Goal: Communication & Community: Connect with others

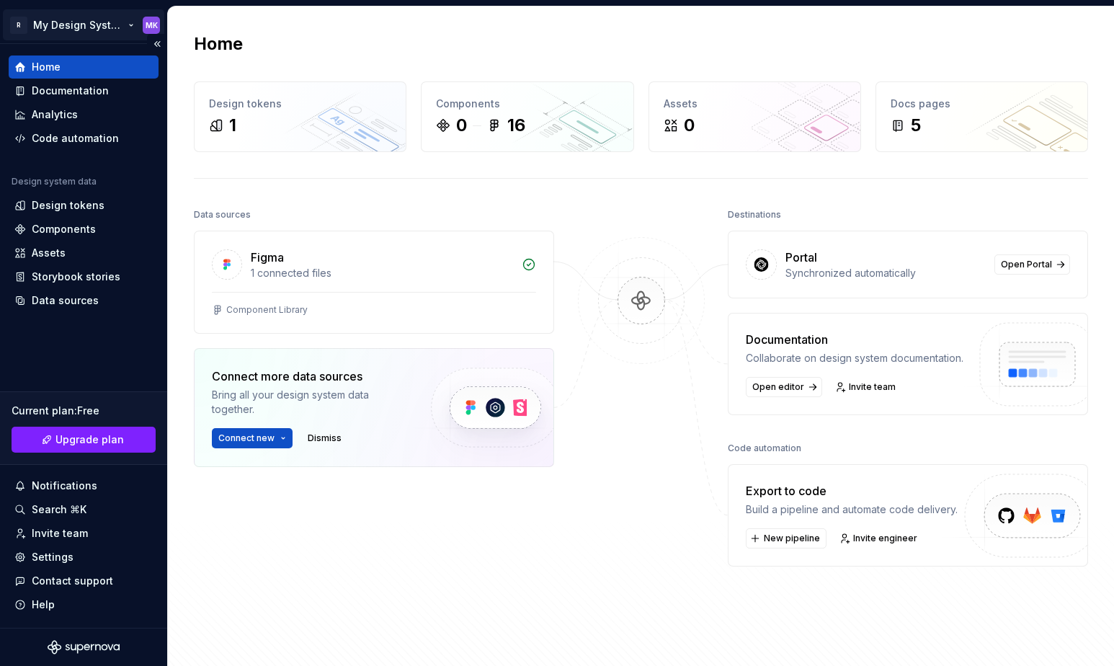
click at [111, 27] on html "R My Design System MK Home Documentation Analytics Code automation Design syste…" at bounding box center [557, 333] width 1114 height 666
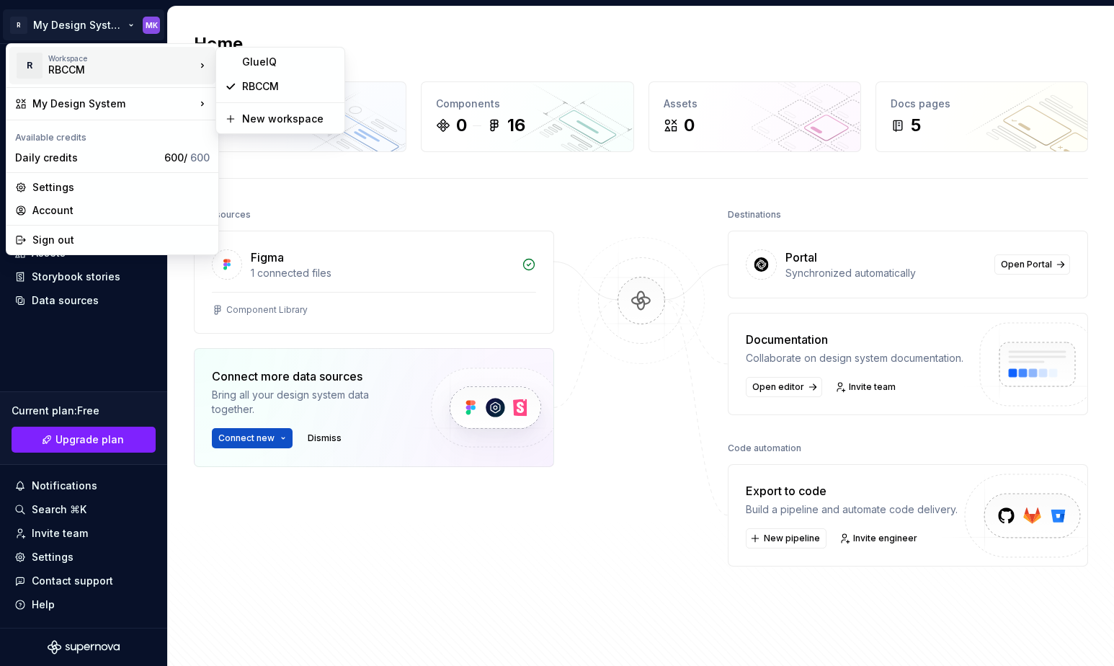
click at [90, 69] on div "RBCCM" at bounding box center [109, 70] width 122 height 14
click at [252, 84] on div "RBCCM" at bounding box center [289, 86] width 94 height 14
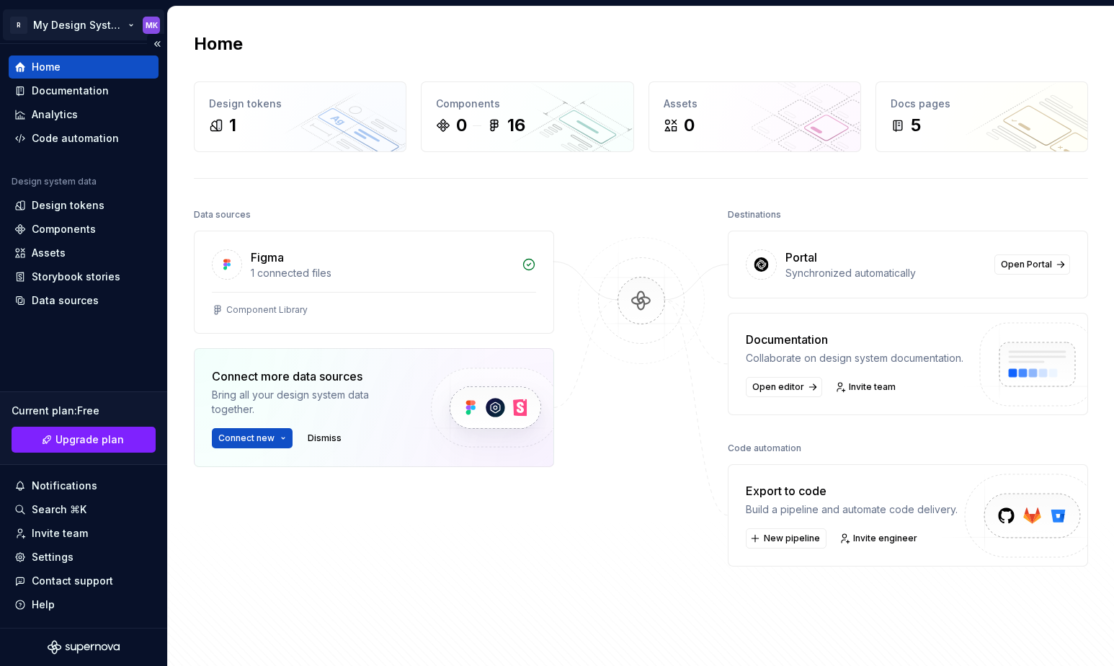
click at [102, 24] on html "R My Design System MK Home Documentation Analytics Code automation Design syste…" at bounding box center [557, 333] width 1114 height 666
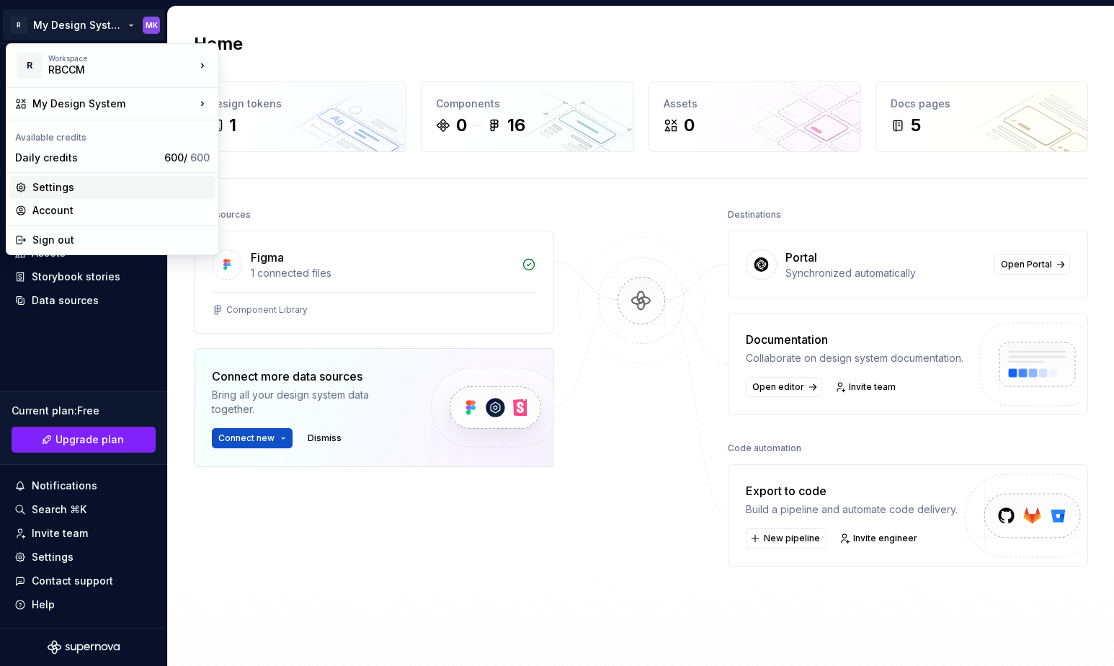
click at [63, 187] on div "Settings" at bounding box center [120, 187] width 177 height 14
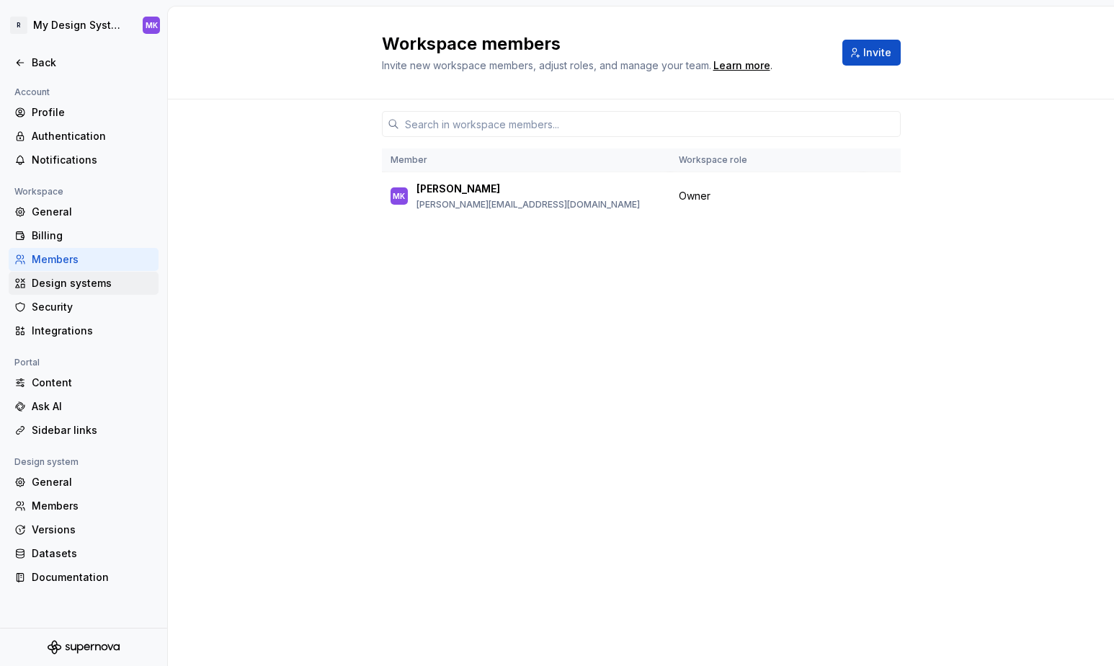
click at [75, 285] on div "Design systems" at bounding box center [92, 283] width 121 height 14
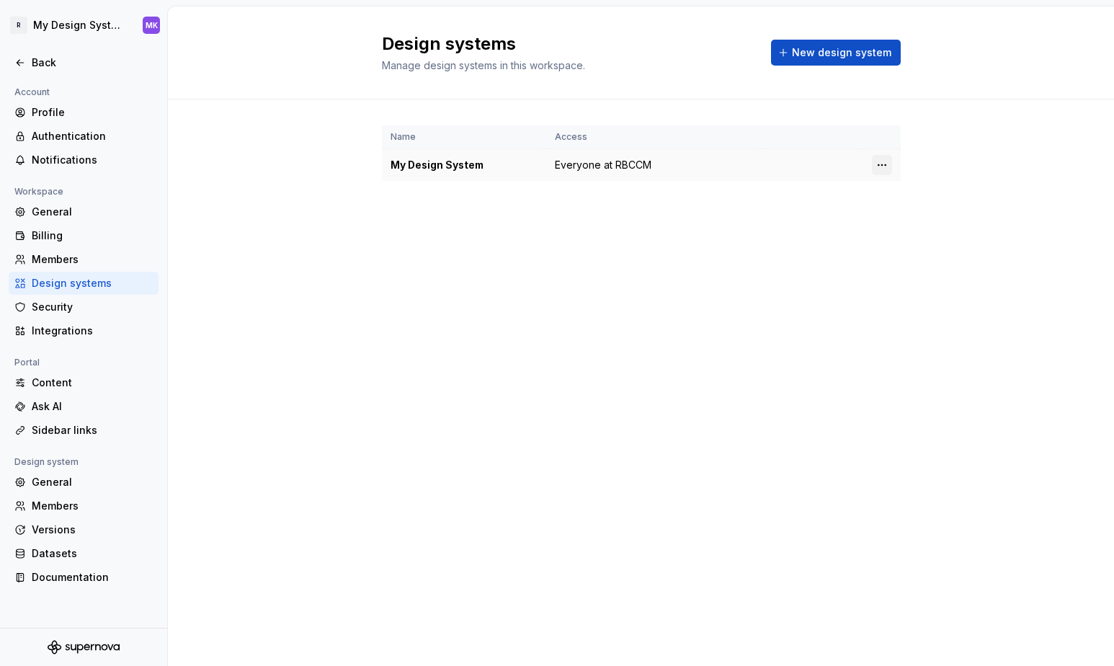
click at [883, 166] on html "R My Design System MK Back Account Profile Authentication Notifications Workspa…" at bounding box center [557, 333] width 1114 height 666
click at [972, 219] on div "Design system settings" at bounding box center [966, 216] width 137 height 14
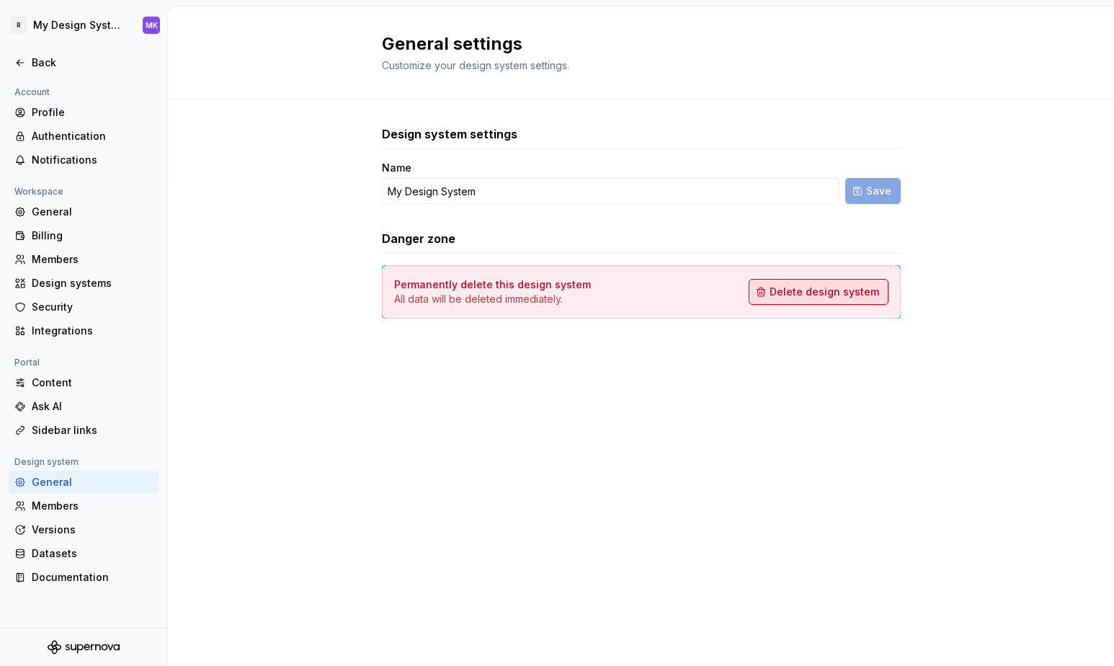
click at [837, 291] on span "Delete design system" at bounding box center [823, 292] width 109 height 14
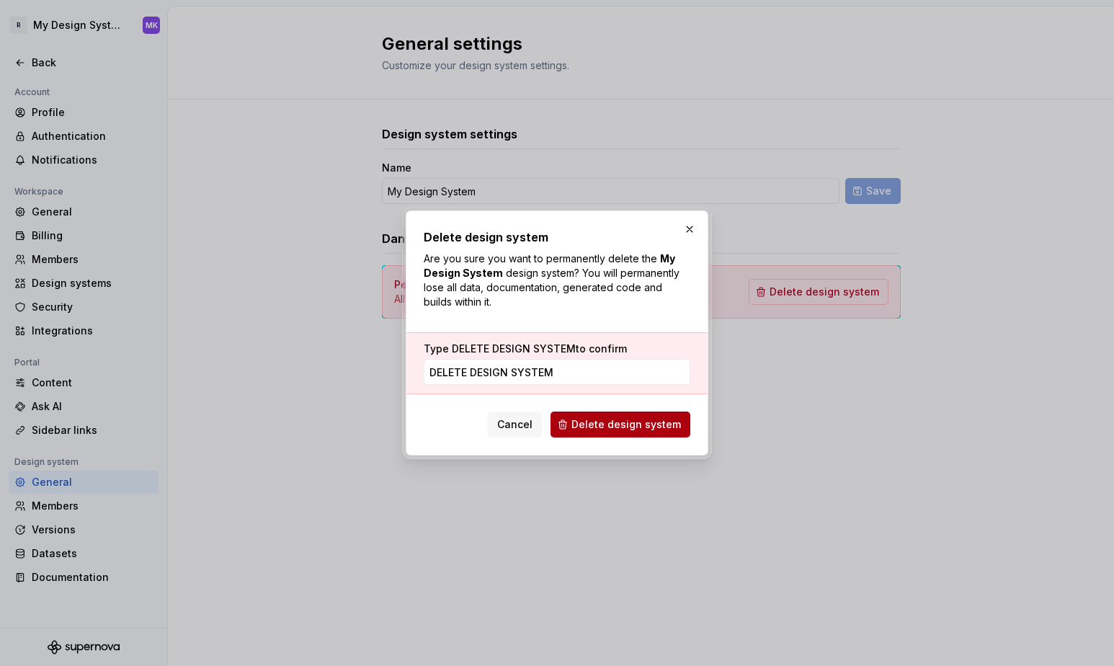
type input "DELETE DESIGN SYSTEM"
click at [649, 431] on span "Delete design system" at bounding box center [625, 424] width 109 height 14
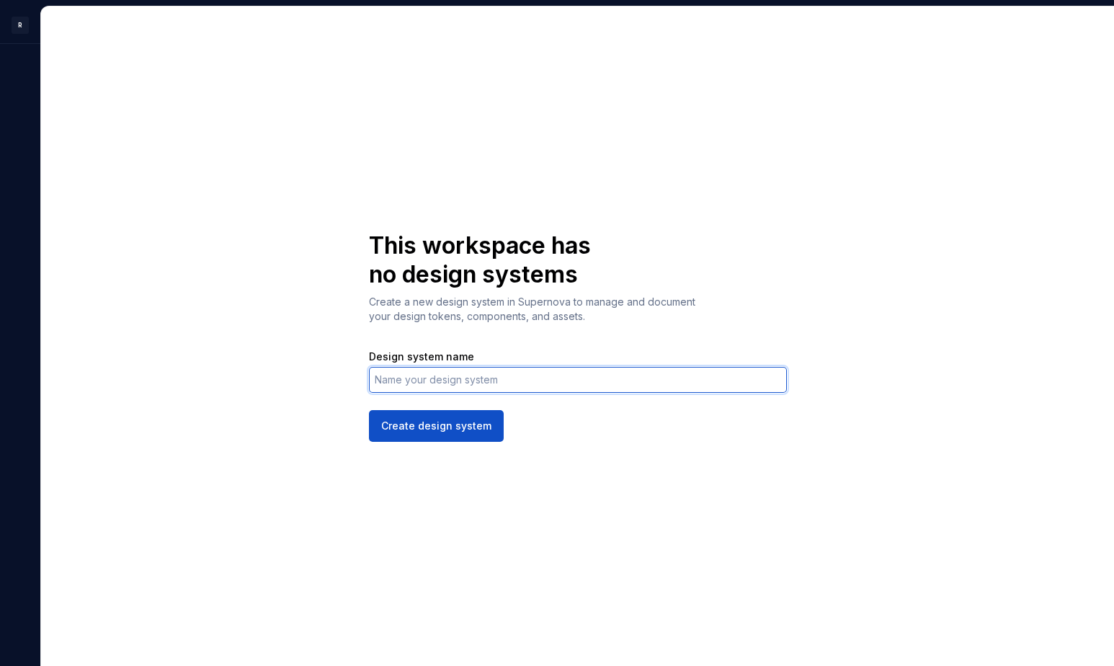
click at [434, 384] on input "Design system name" at bounding box center [578, 380] width 418 height 26
type input "GlueIQ 2025"
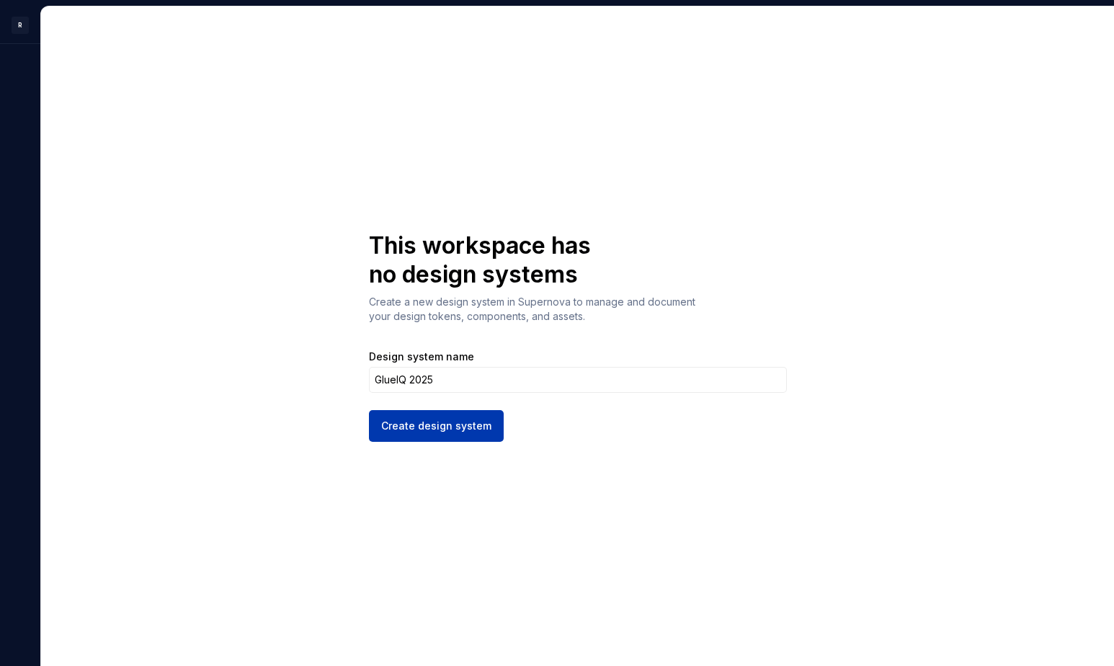
click at [447, 426] on span "Create design system" at bounding box center [436, 426] width 110 height 14
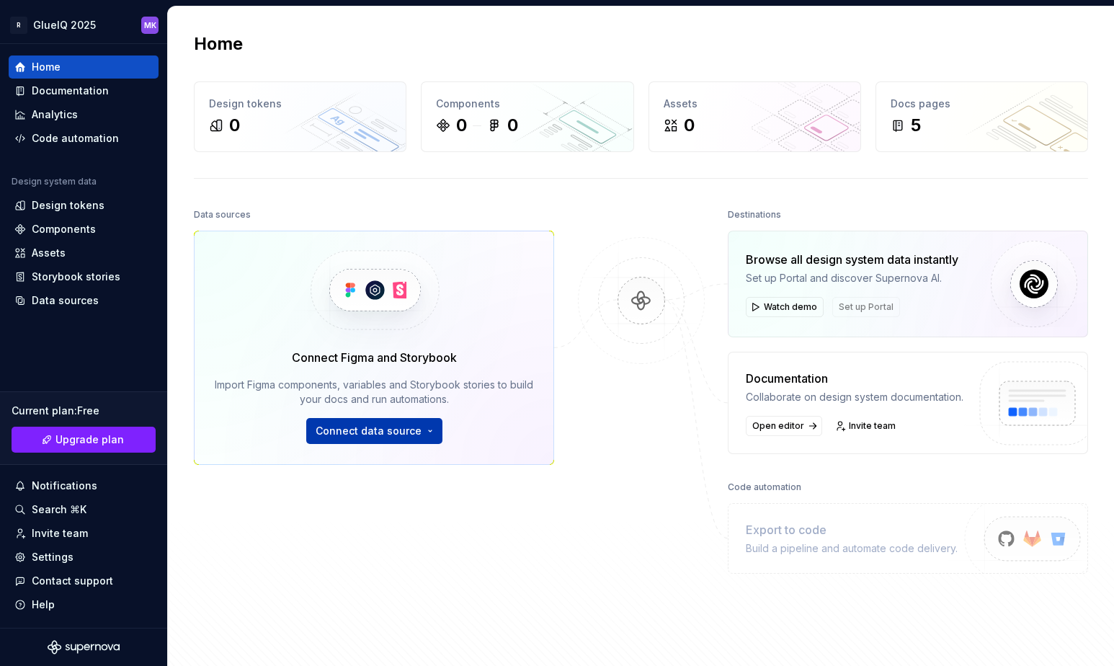
click at [381, 426] on span "Connect data source" at bounding box center [369, 431] width 106 height 14
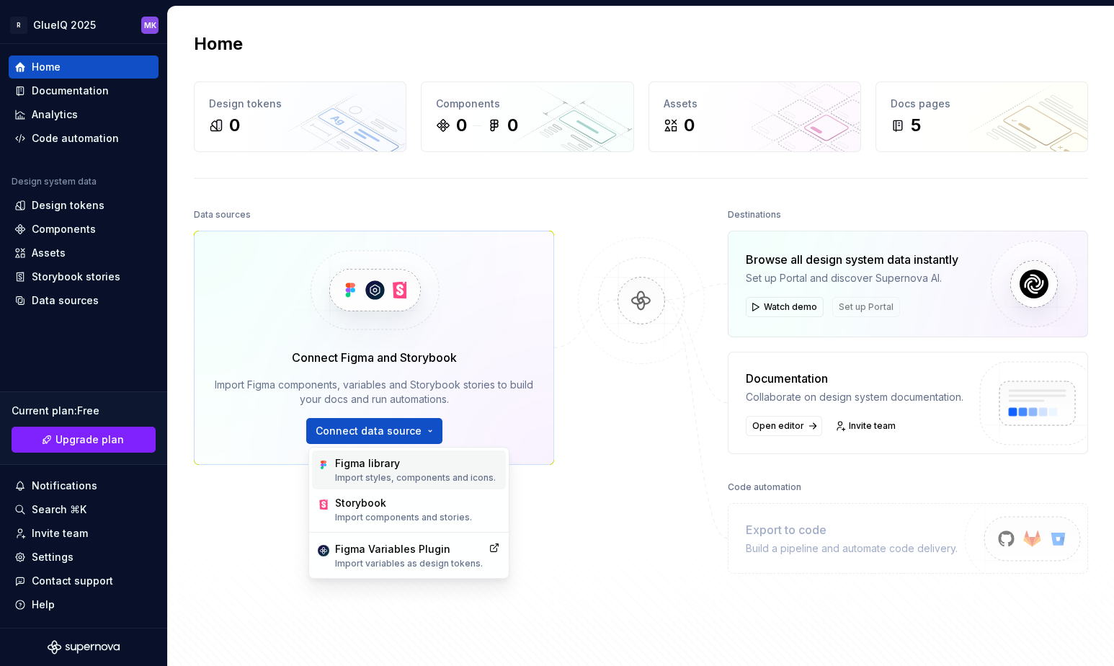
click at [384, 479] on p "Import styles, components and icons." at bounding box center [415, 478] width 161 height 12
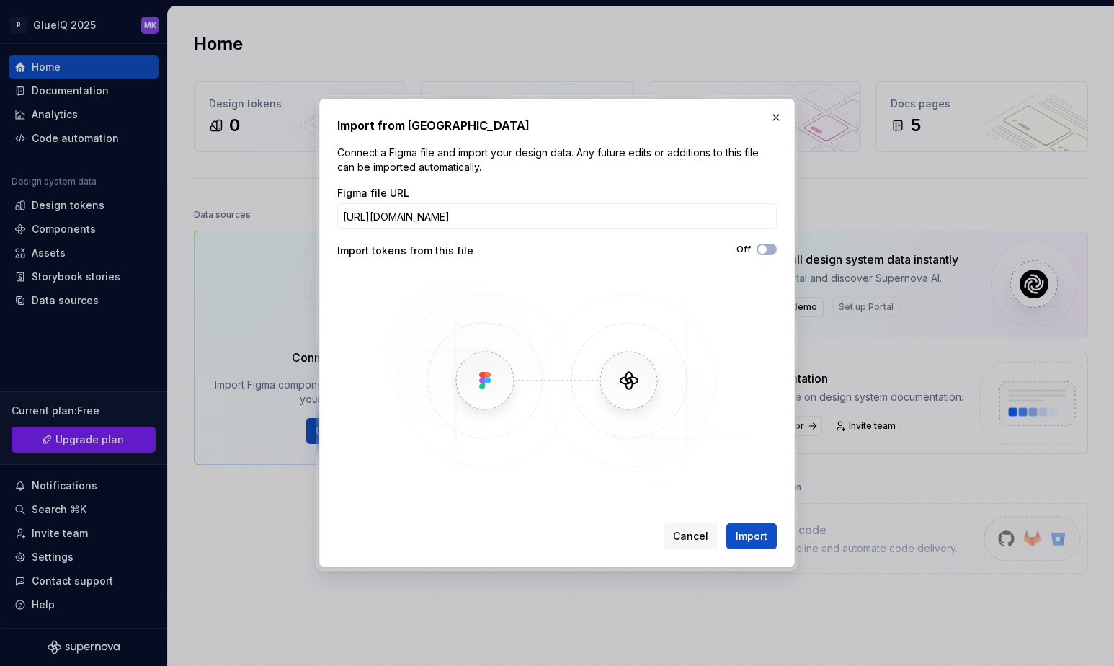
scroll to position [0, 142]
type input "https://www.figma.com/design/uyYjlHfarCxehcqFV0TVMH/Homepage-2.0?node-id=2694-1…"
click at [774, 250] on button "Off" at bounding box center [766, 249] width 20 height 12
click at [761, 538] on span "Import" at bounding box center [751, 536] width 32 height 14
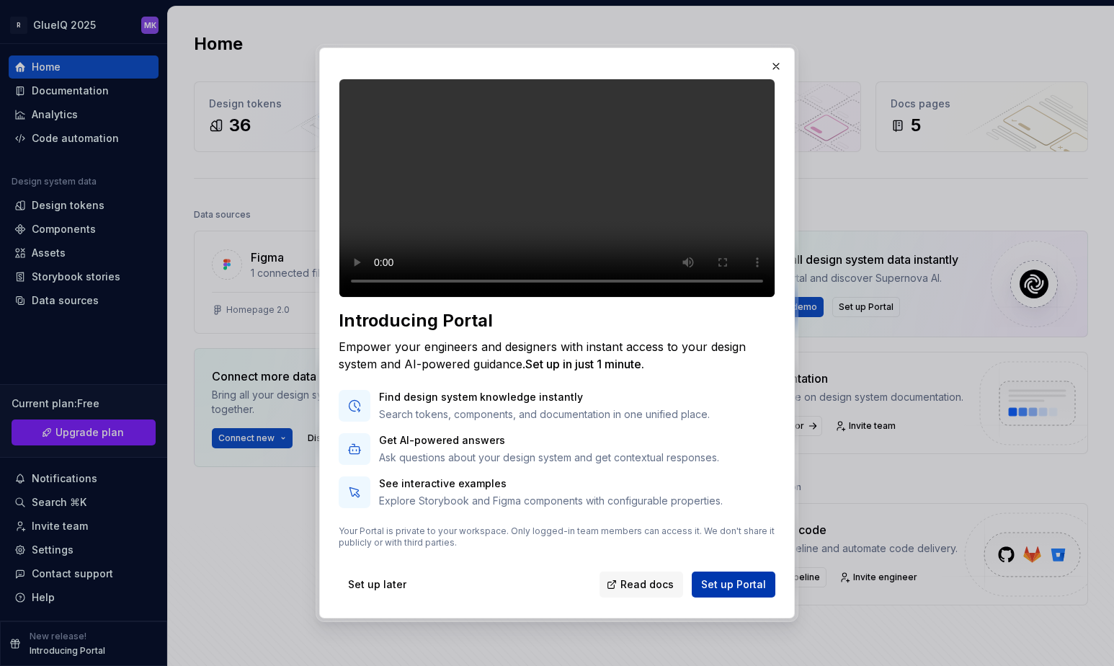
click at [744, 591] on span "Set up Portal" at bounding box center [733, 584] width 65 height 14
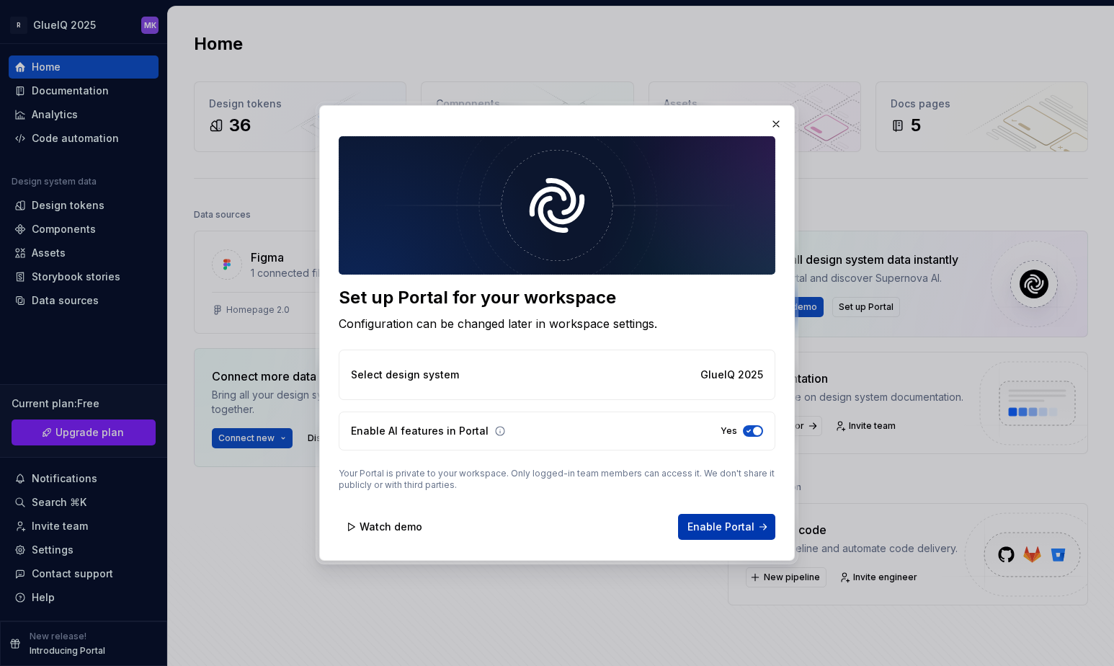
click at [745, 529] on span "Enable Portal" at bounding box center [720, 526] width 67 height 14
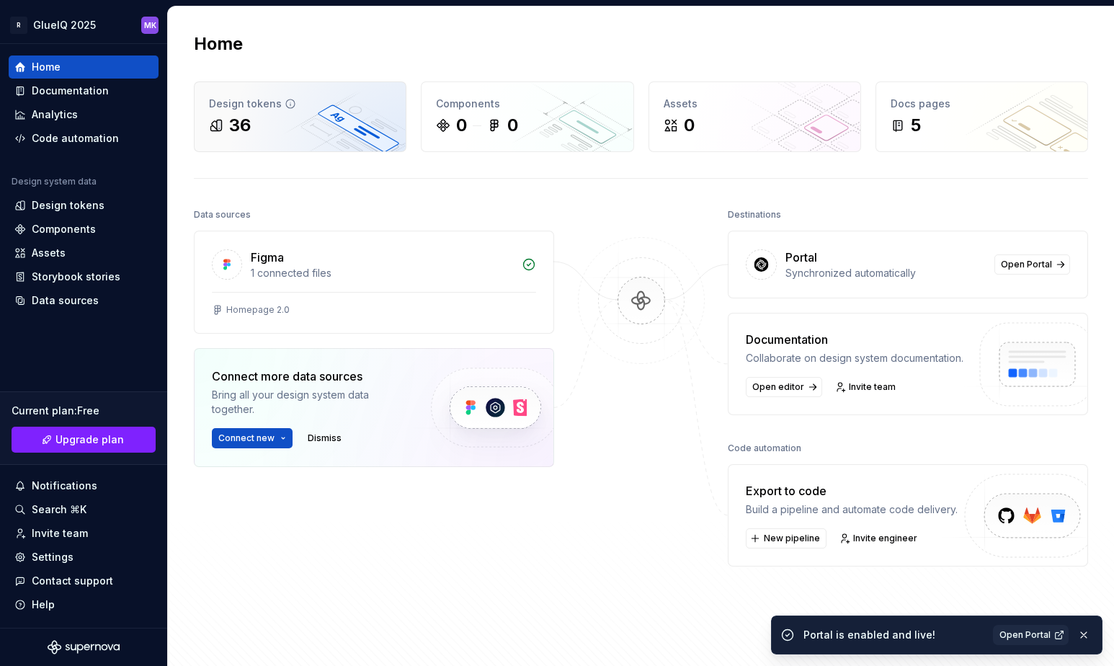
click at [292, 115] on div "36" at bounding box center [300, 125] width 182 height 23
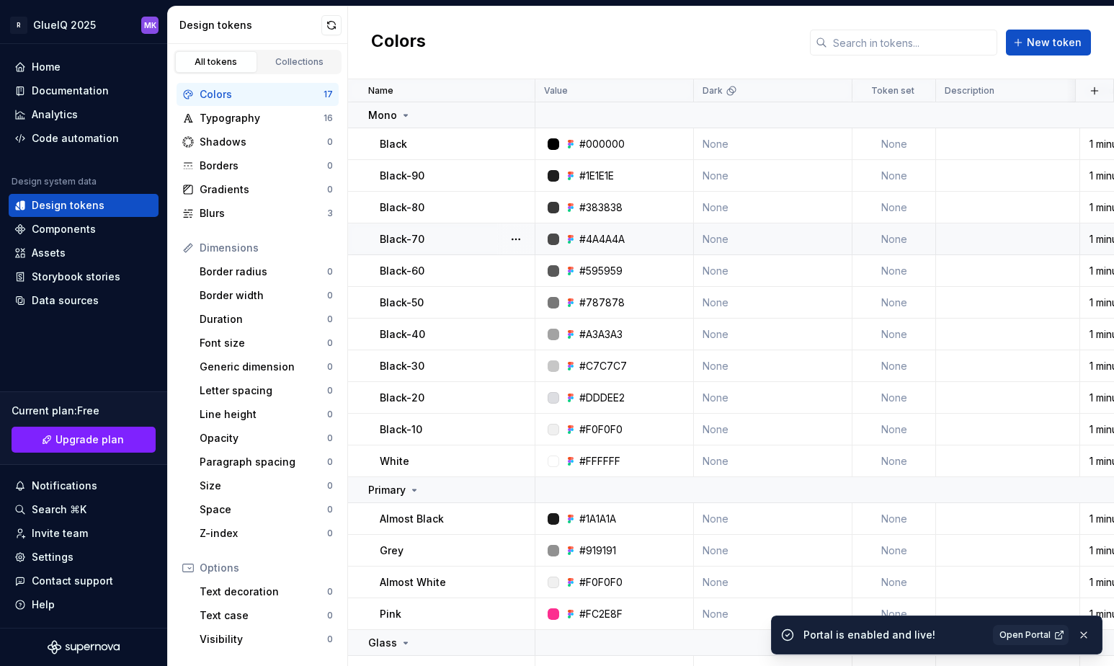
scroll to position [53, 0]
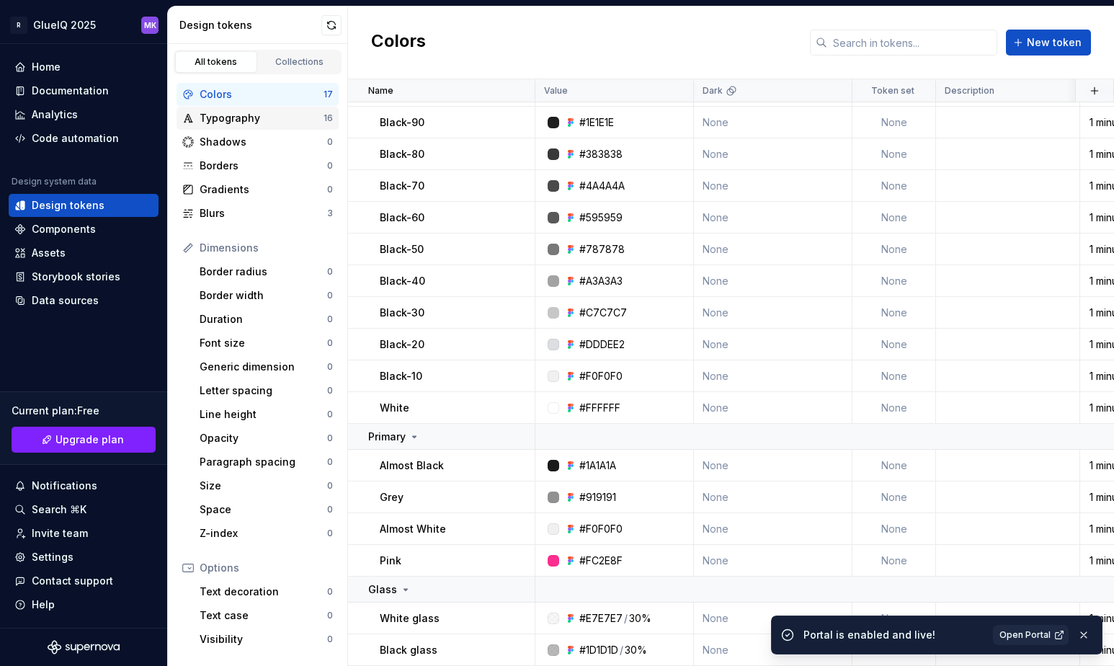
click at [234, 117] on div "Typography" at bounding box center [262, 118] width 124 height 14
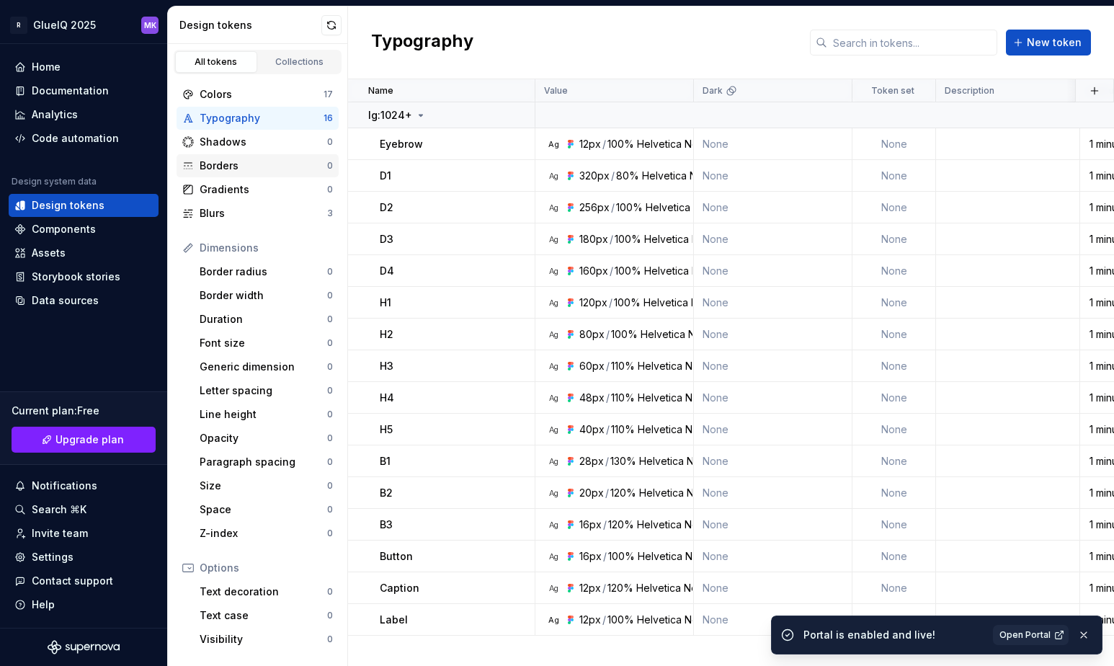
click at [223, 166] on div "Borders" at bounding box center [263, 165] width 127 height 14
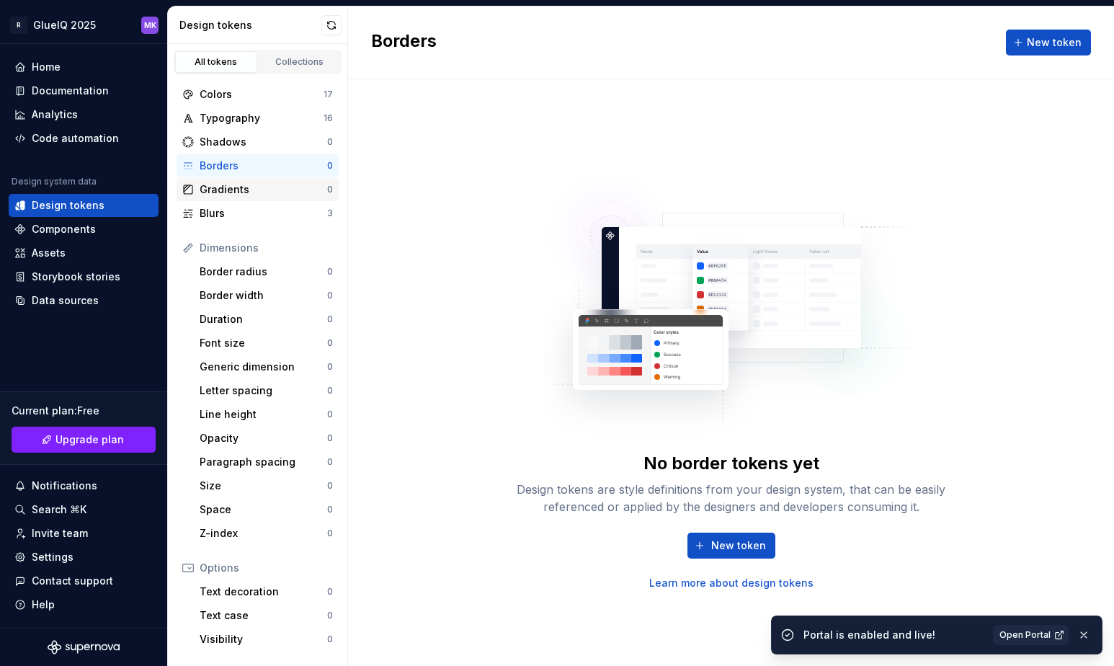
click at [224, 192] on div "Gradients" at bounding box center [263, 189] width 127 height 14
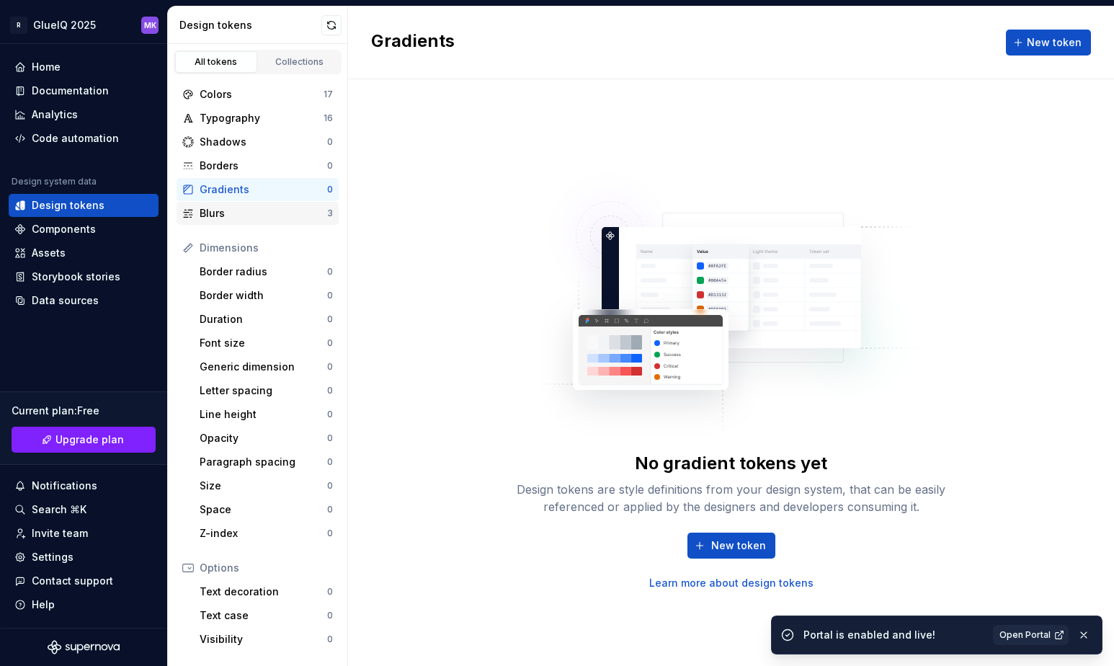
click at [216, 215] on div "Blurs" at bounding box center [263, 213] width 127 height 14
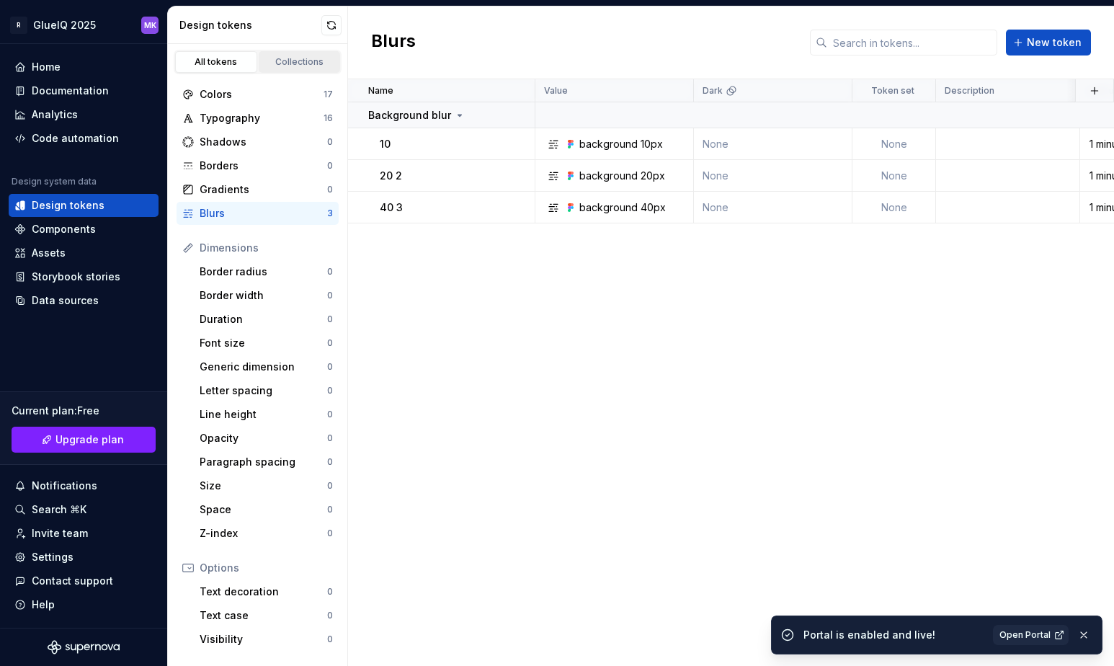
click at [289, 63] on div "Collections" at bounding box center [300, 62] width 72 height 12
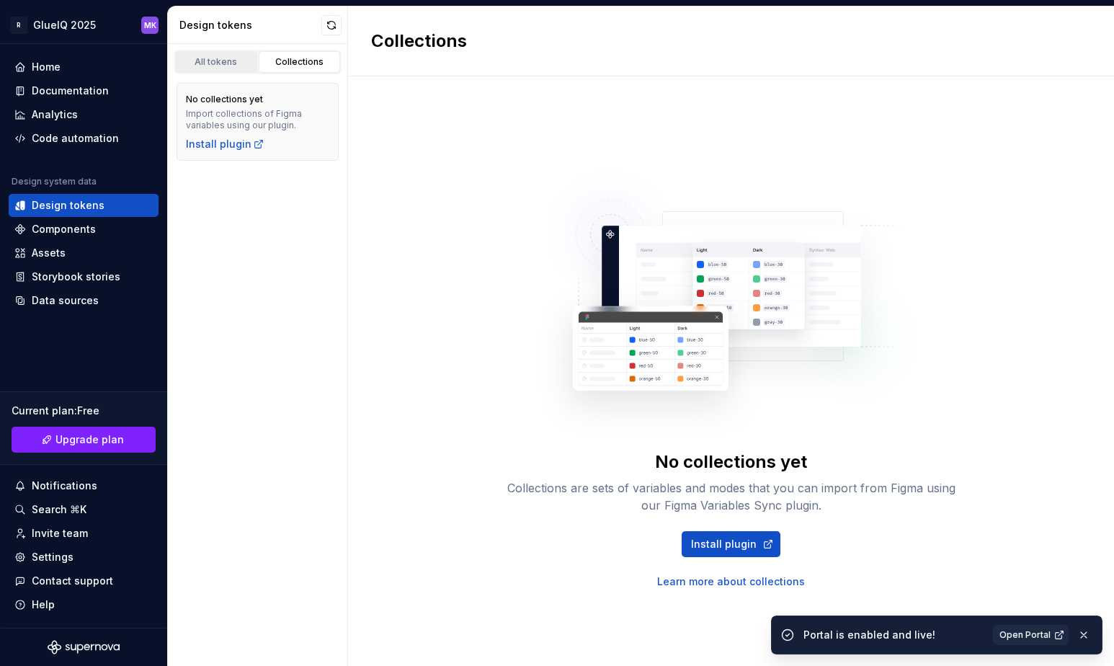
click at [205, 59] on div "All tokens" at bounding box center [216, 62] width 72 height 12
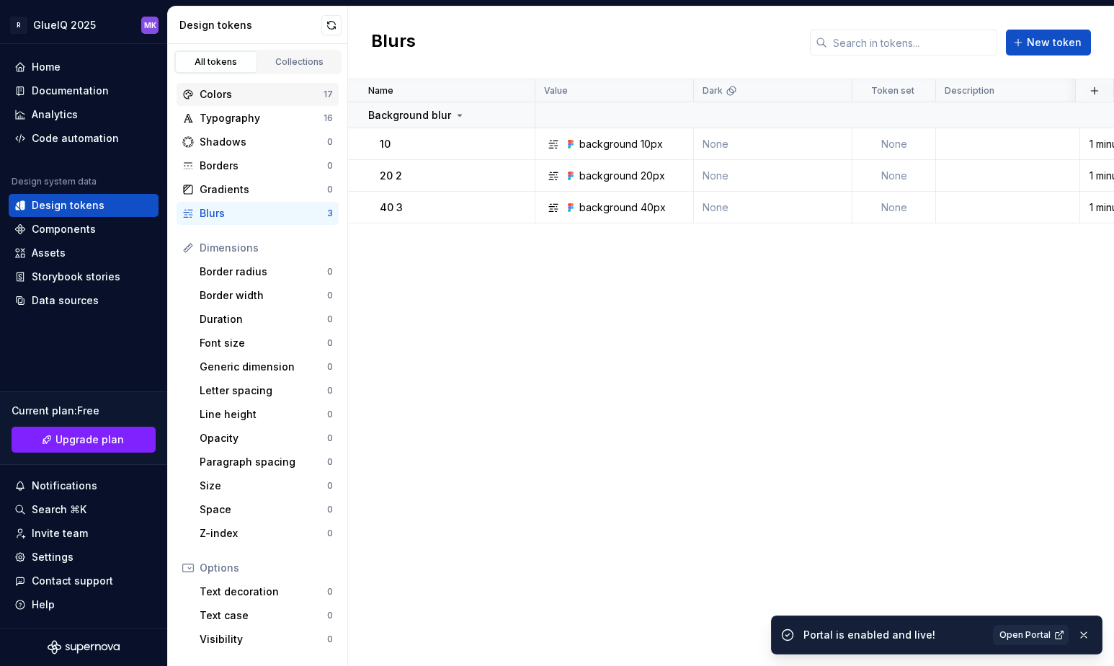
click at [226, 89] on div "Colors" at bounding box center [262, 94] width 124 height 14
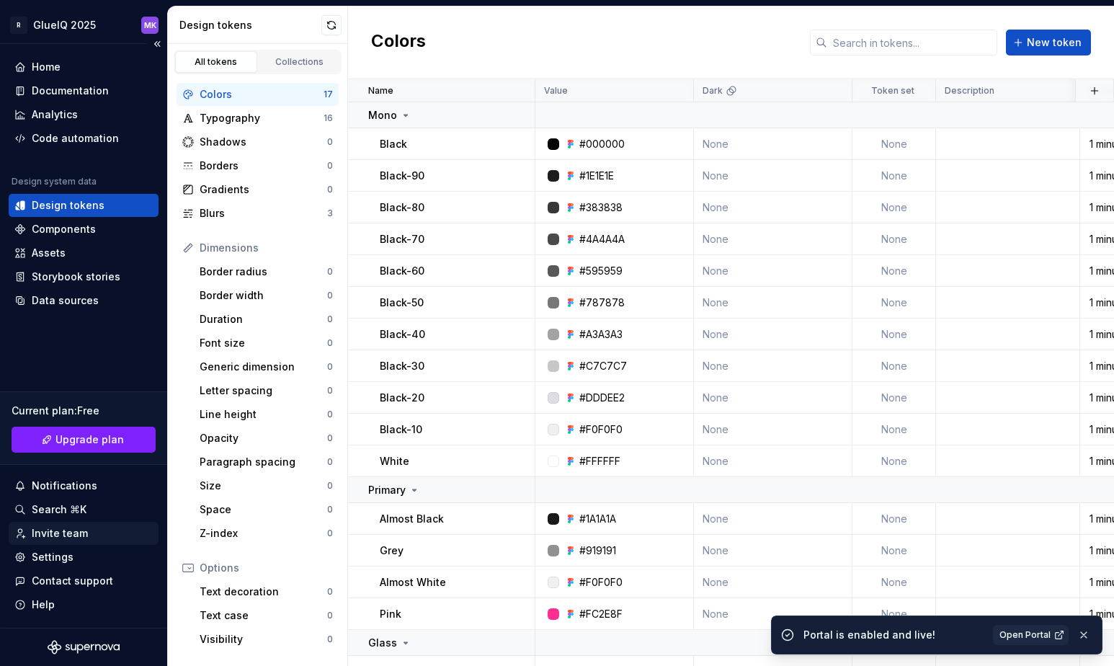
click at [60, 535] on div "Invite team" at bounding box center [60, 533] width 56 height 14
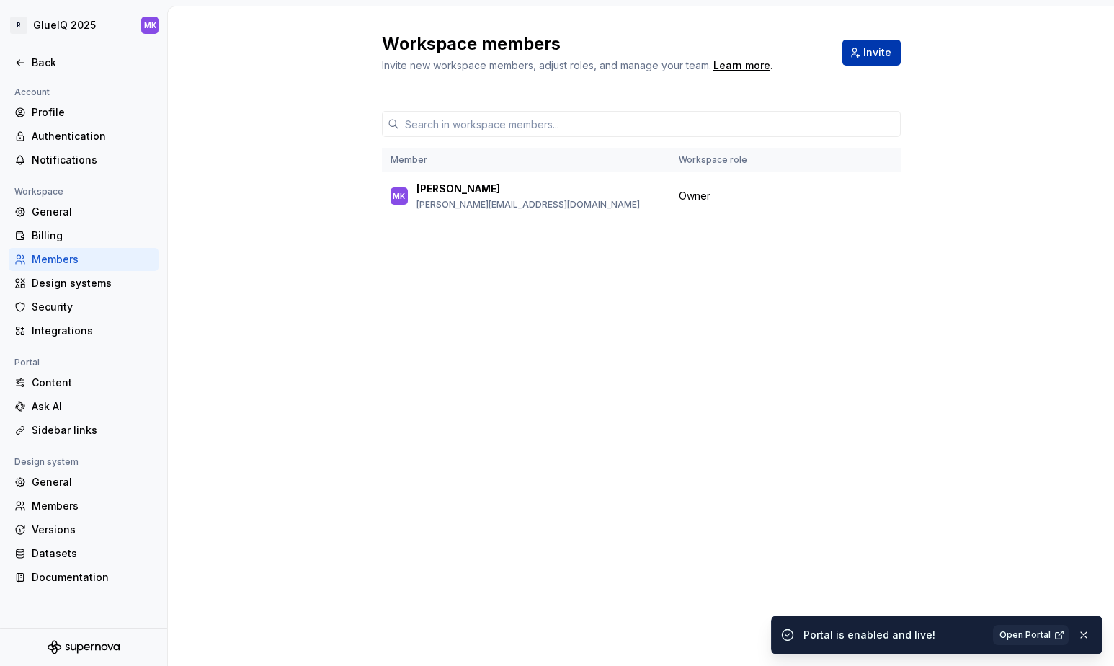
click at [870, 60] on button "Invite" at bounding box center [871, 53] width 58 height 26
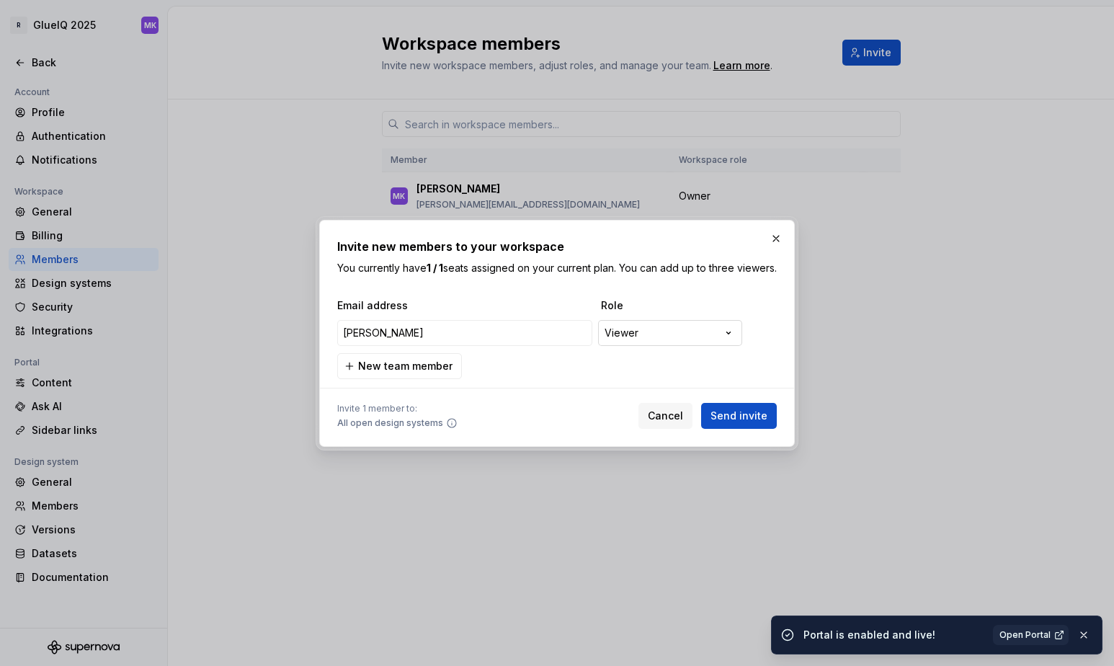
type input "Noel"
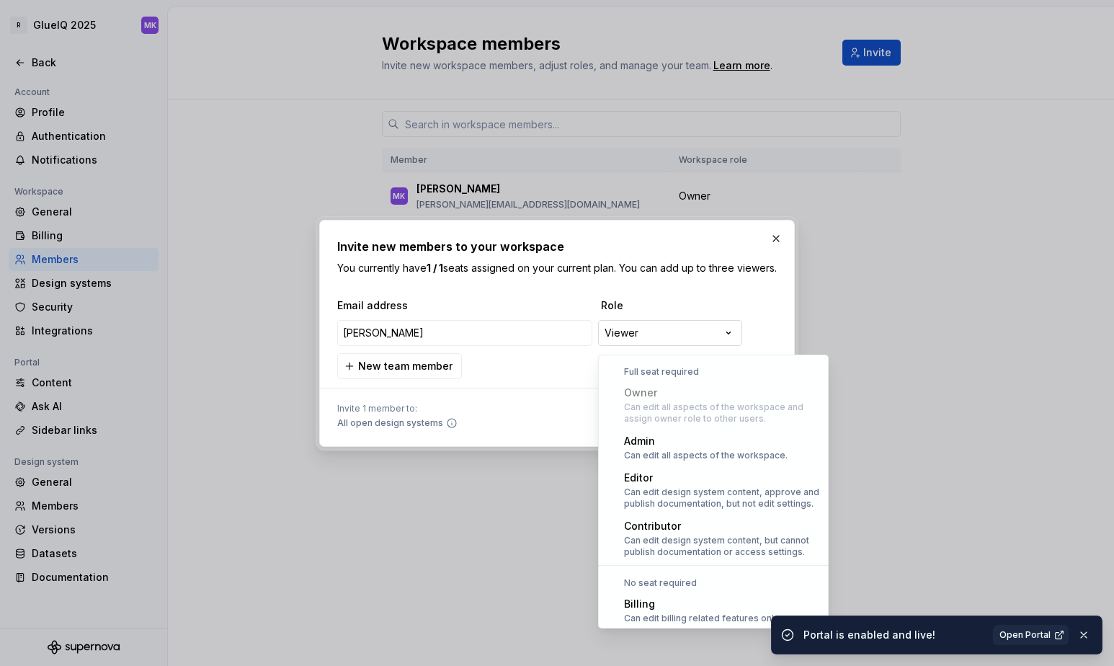
click at [645, 334] on div "**********" at bounding box center [557, 333] width 1114 height 666
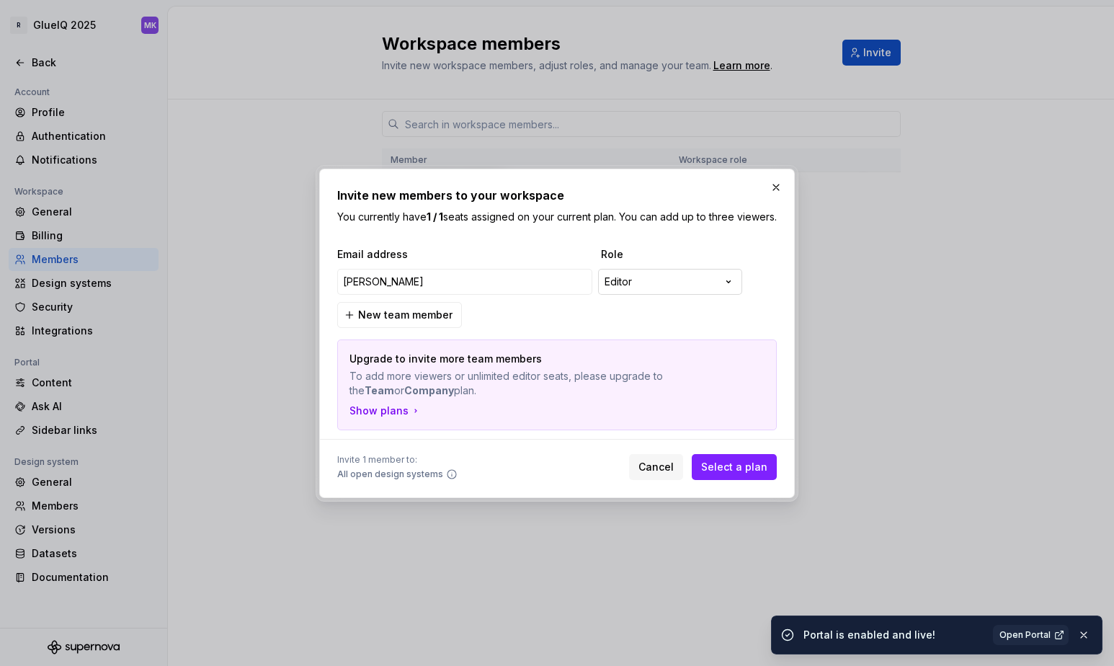
click at [636, 287] on div "**********" at bounding box center [557, 333] width 1114 height 666
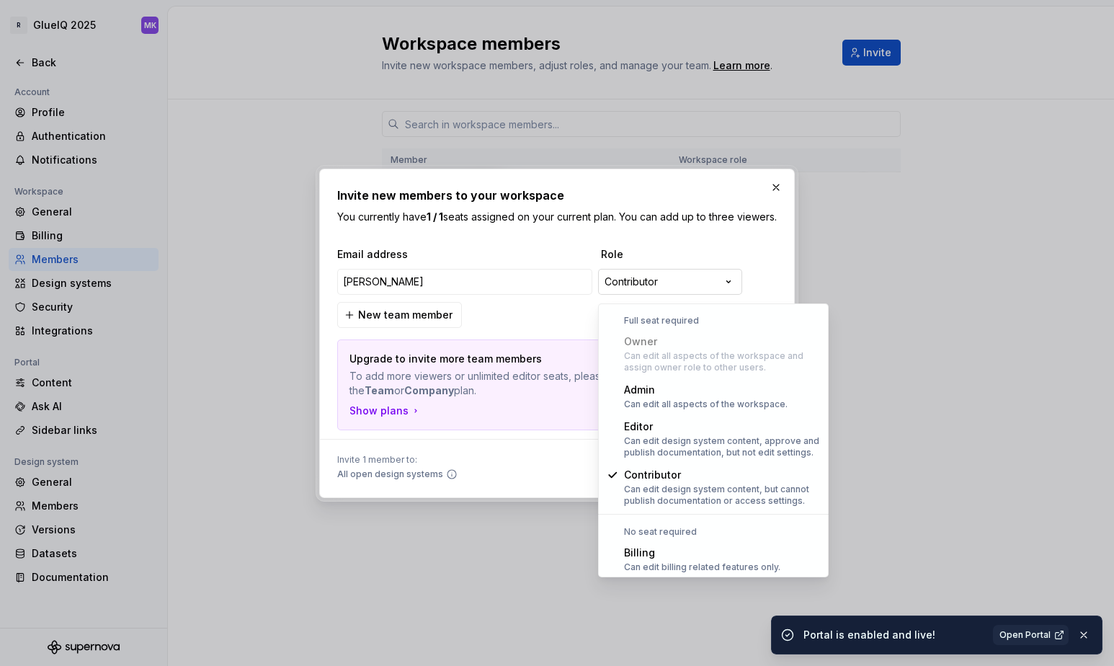
click at [647, 291] on div "**********" at bounding box center [557, 333] width 1114 height 666
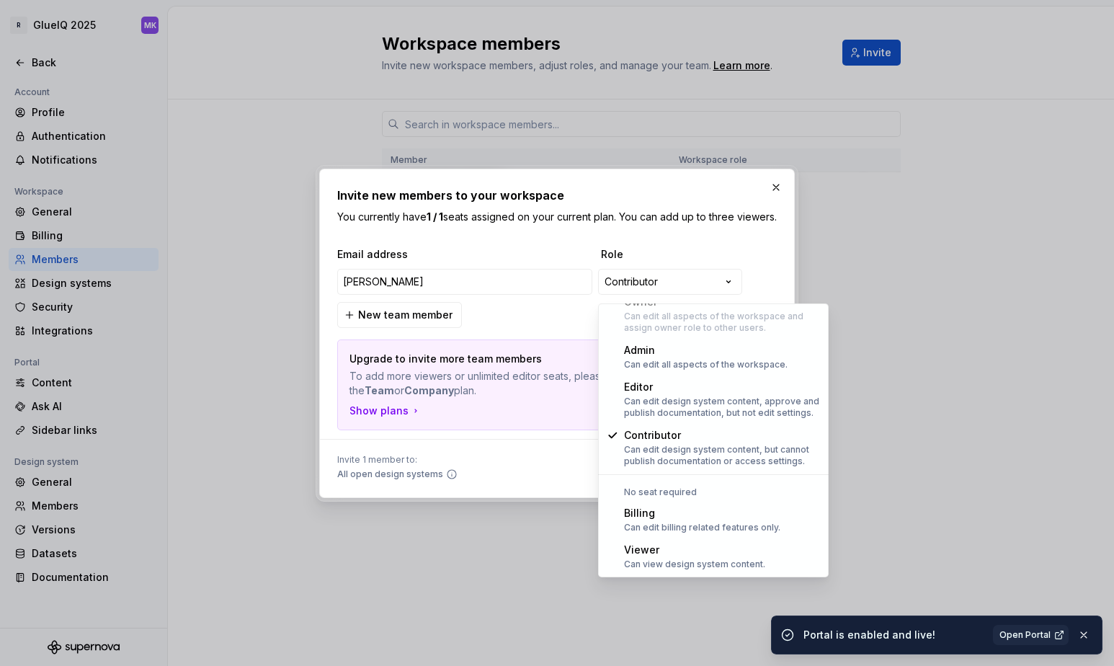
select select "******"
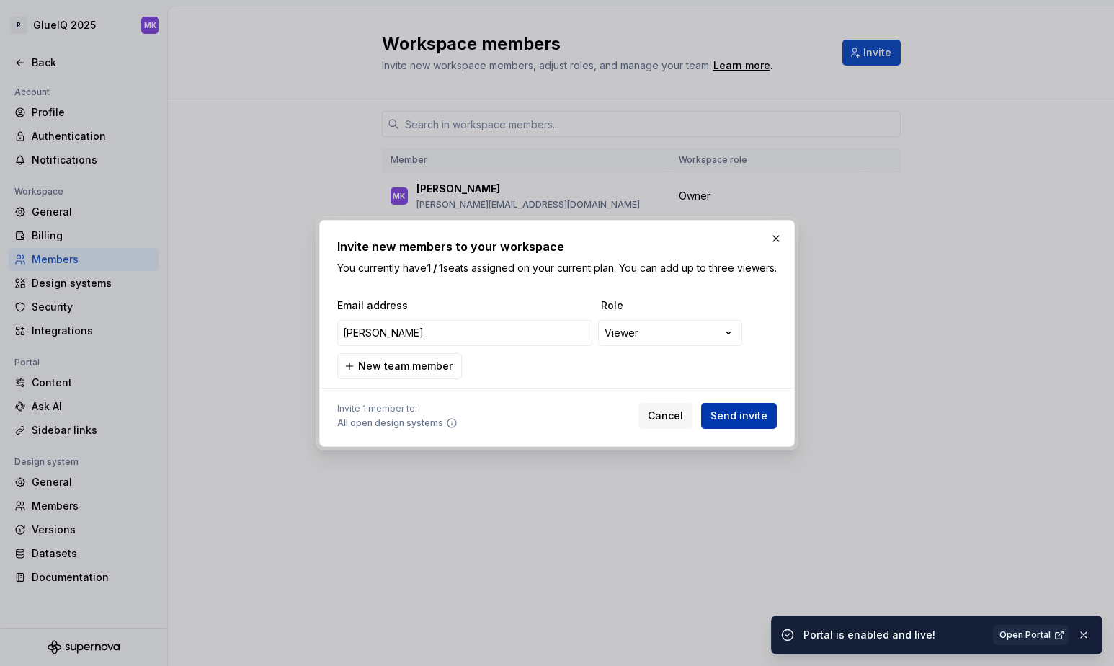
click at [745, 423] on span "Send invite" at bounding box center [738, 415] width 57 height 14
click at [438, 341] on input "Noel" at bounding box center [464, 333] width 255 height 26
drag, startPoint x: 408, startPoint y: 342, endPoint x: 306, endPoint y: 341, distance: 101.6
click at [306, 341] on div "**********" at bounding box center [557, 333] width 1114 height 666
paste input "noel.artiles@glueiq.com"
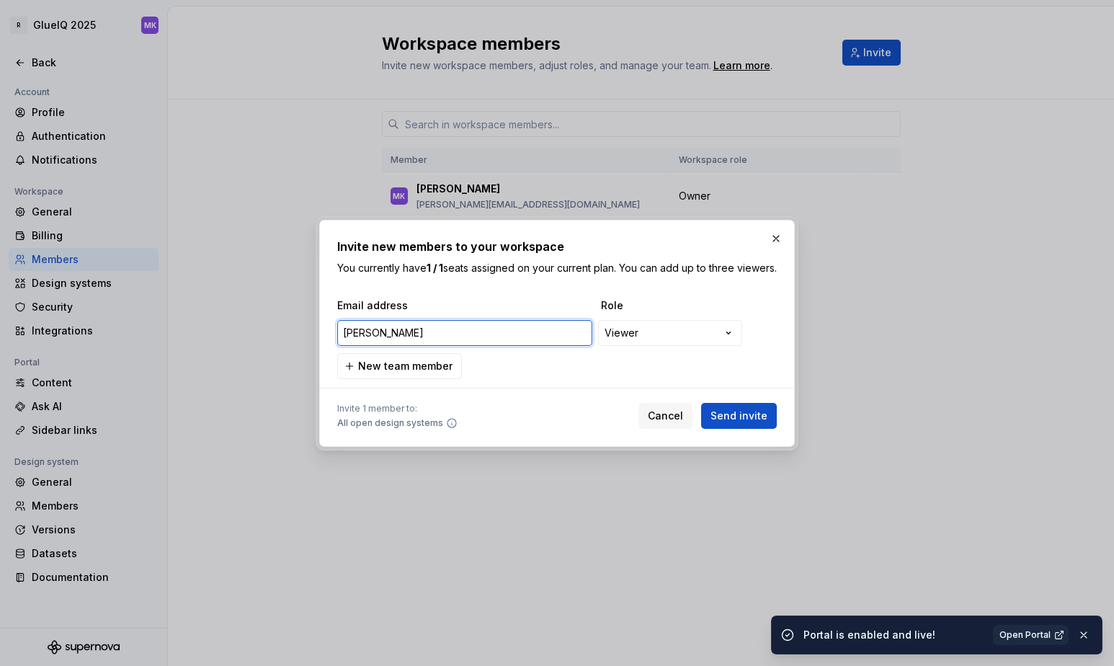
type input "noel.artiles@glueiq.com"
click at [746, 423] on span "Send invite" at bounding box center [738, 415] width 57 height 14
